Goal: Task Accomplishment & Management: Use online tool/utility

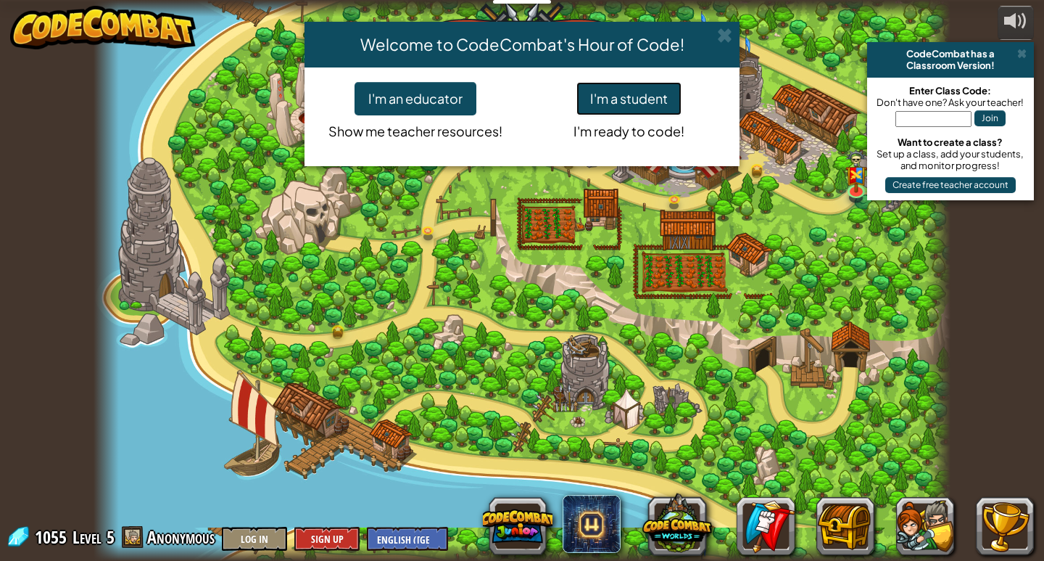
click at [650, 96] on button "I'm a student" at bounding box center [629, 98] width 105 height 33
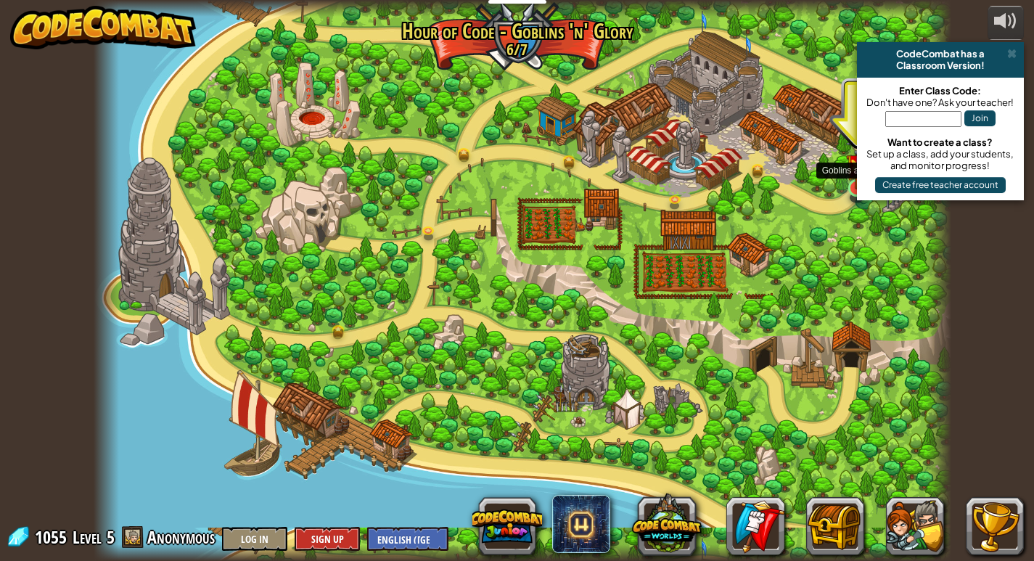
click at [851, 176] on img at bounding box center [857, 160] width 22 height 57
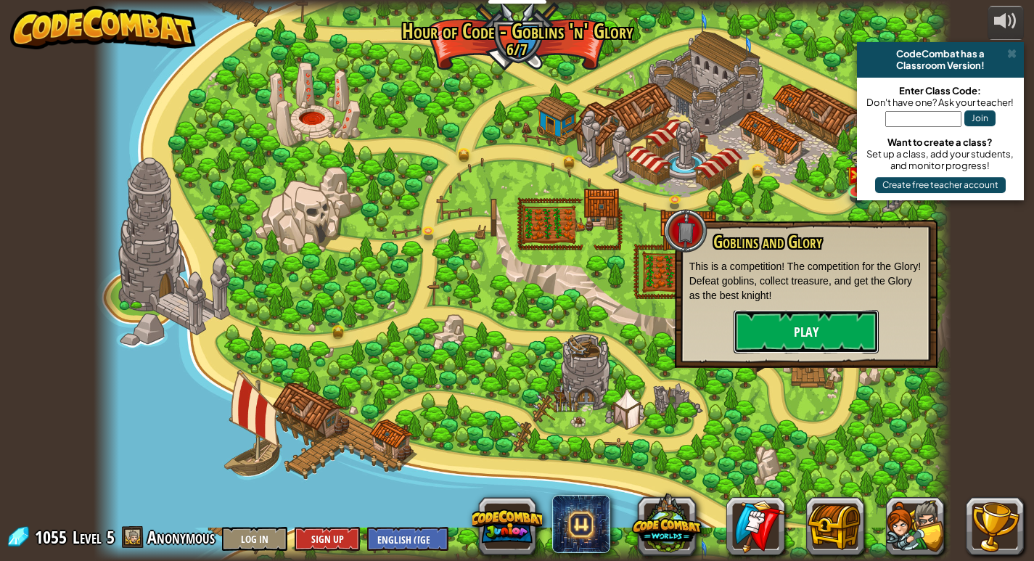
click at [780, 339] on button "Play" at bounding box center [805, 332] width 145 height 44
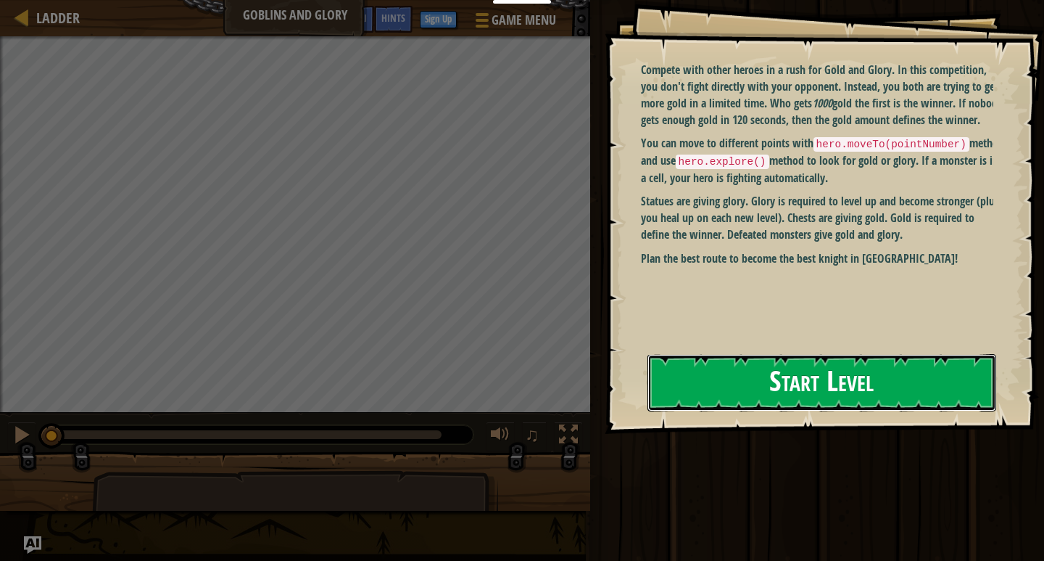
click at [752, 388] on button "Start Level" at bounding box center [822, 382] width 349 height 57
